Goal: Find specific page/section: Find specific page/section

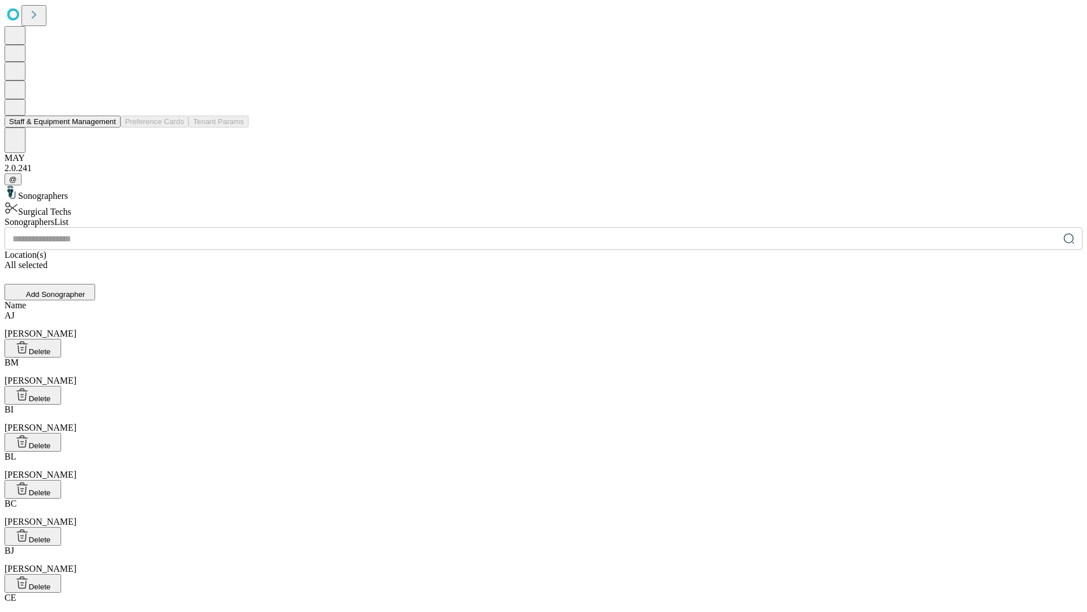
click at [108, 127] on button "Staff & Equipment Management" at bounding box center [63, 122] width 116 height 12
